Goal: Find specific fact: Find specific fact

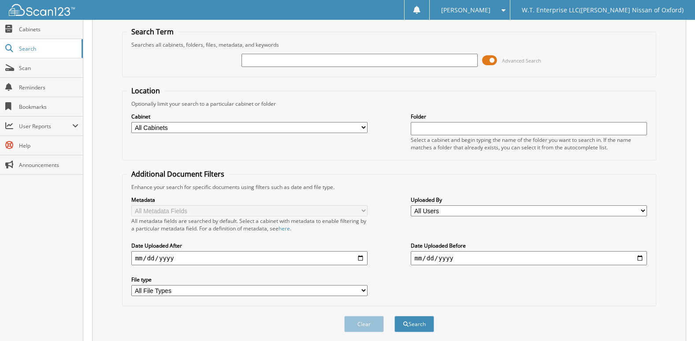
scroll to position [59, 0]
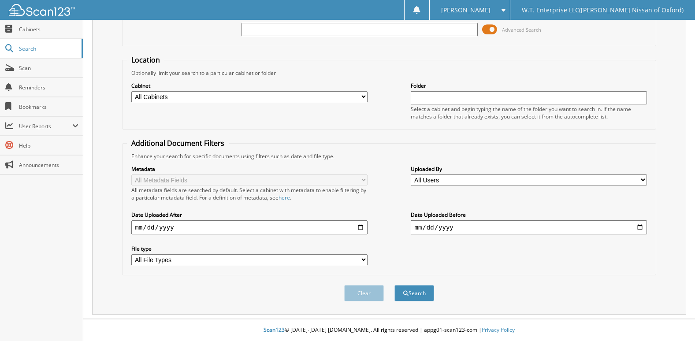
click at [300, 31] on input "text" at bounding box center [359, 29] width 236 height 13
type input "6002419"
click at [394, 285] on button "Search" at bounding box center [414, 293] width 40 height 16
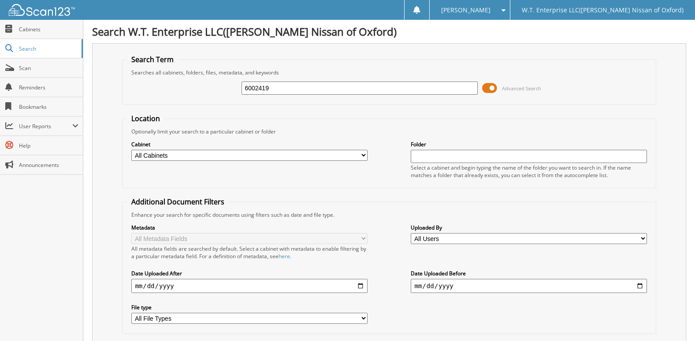
drag, startPoint x: 279, startPoint y: 91, endPoint x: 202, endPoint y: 97, distance: 77.8
click at [201, 97] on div "6002419 Advanced Search" at bounding box center [389, 88] width 524 height 24
type input "6001017"
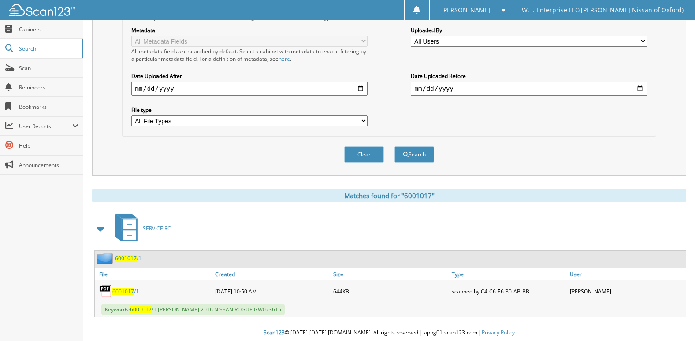
scroll to position [201, 0]
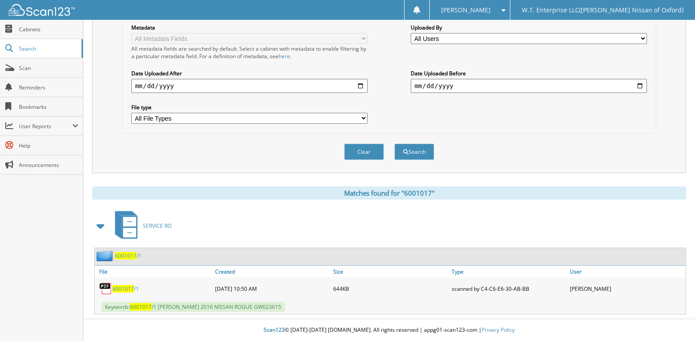
click at [120, 290] on span "6001017" at bounding box center [123, 288] width 22 height 7
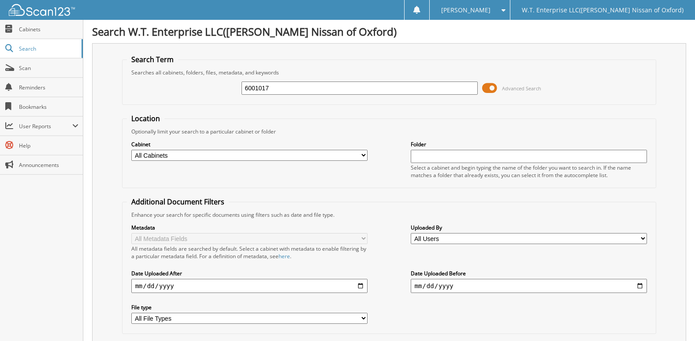
drag, startPoint x: 276, startPoint y: 86, endPoint x: 214, endPoint y: 94, distance: 62.2
click at [214, 94] on div "6001017 Advanced Search" at bounding box center [389, 88] width 524 height 24
